Goal: Information Seeking & Learning: Learn about a topic

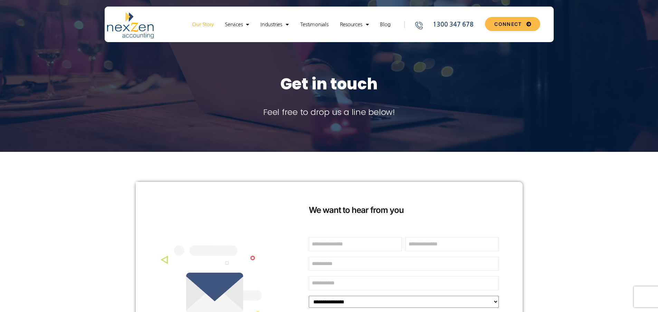
click at [206, 23] on link "Our Story" at bounding box center [203, 24] width 28 height 7
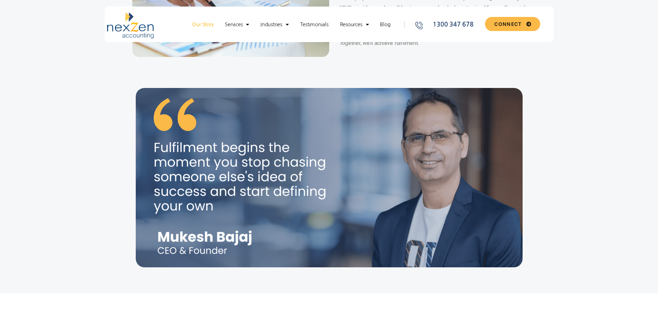
scroll to position [115, 0]
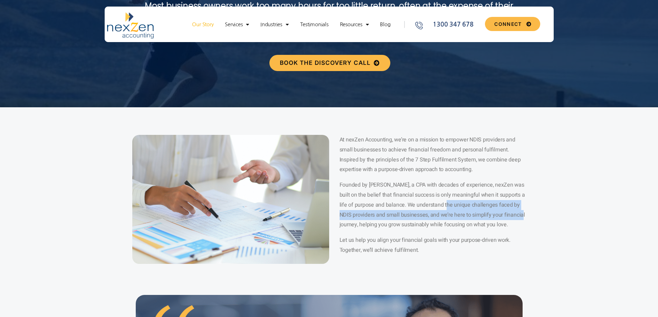
drag, startPoint x: 440, startPoint y: 205, endPoint x: 539, endPoint y: 216, distance: 99.7
click at [539, 216] on section "At nexZen Accounting, we’re on a mission to empower NDIS providers and small bu…" at bounding box center [329, 199] width 658 height 184
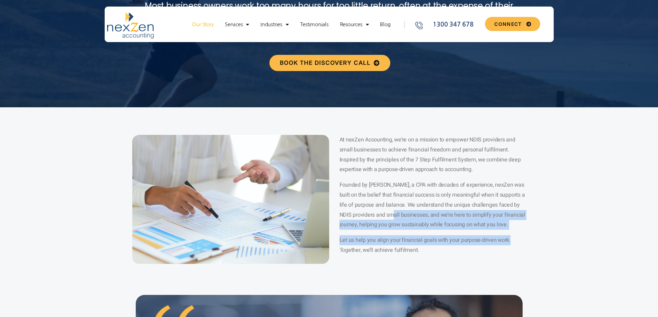
drag, startPoint x: 382, startPoint y: 214, endPoint x: 544, endPoint y: 231, distance: 163.2
click at [544, 231] on section "At nexZen Accounting, we’re on a mission to empower NDIS providers and small bu…" at bounding box center [329, 199] width 658 height 184
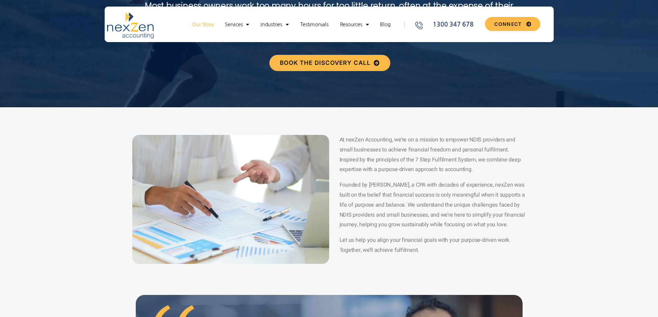
scroll to position [0, 0]
